Goal: Book appointment/travel/reservation

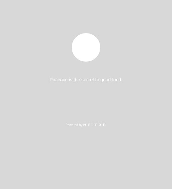
select select "es"
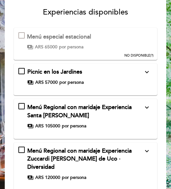
scroll to position [63, 0]
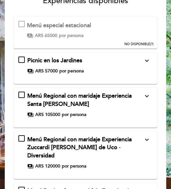
click at [147, 60] on icon "expand_more" at bounding box center [147, 61] width 8 height 8
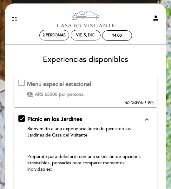
scroll to position [2, 0]
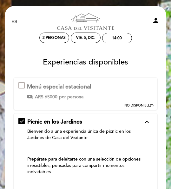
click at [144, 120] on icon "expand_less" at bounding box center [147, 122] width 8 height 8
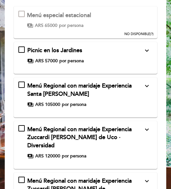
scroll to position [65, 0]
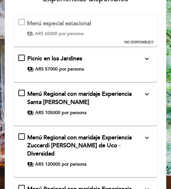
click at [146, 93] on icon "expand_more" at bounding box center [147, 94] width 8 height 8
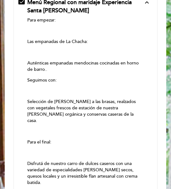
scroll to position [97, 0]
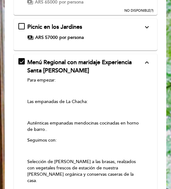
click at [148, 32] on div "Picnic en los Jardines expand_more Bienvenido a una experiencia única de picnic…" at bounding box center [85, 32] width 134 height 18
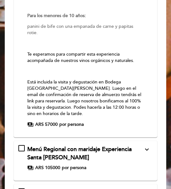
scroll to position [445, 0]
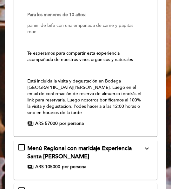
click at [75, 97] on p "Está incluida la visita y degustación en Bodega [GEOGRAPHIC_DATA][PERSON_NAME].…" at bounding box center [84, 97] width 115 height 38
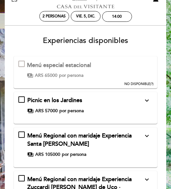
click at [72, 105] on div "Picnic en los Jardines expand_more Bienvenido a una experiencia única de picnic…" at bounding box center [85, 106] width 134 height 18
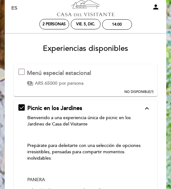
scroll to position [2, 0]
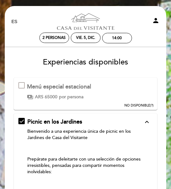
click at [140, 122] on div "Picnic en los Jardines expand_less" at bounding box center [84, 122] width 115 height 8
